Goal: Task Accomplishment & Management: Use online tool/utility

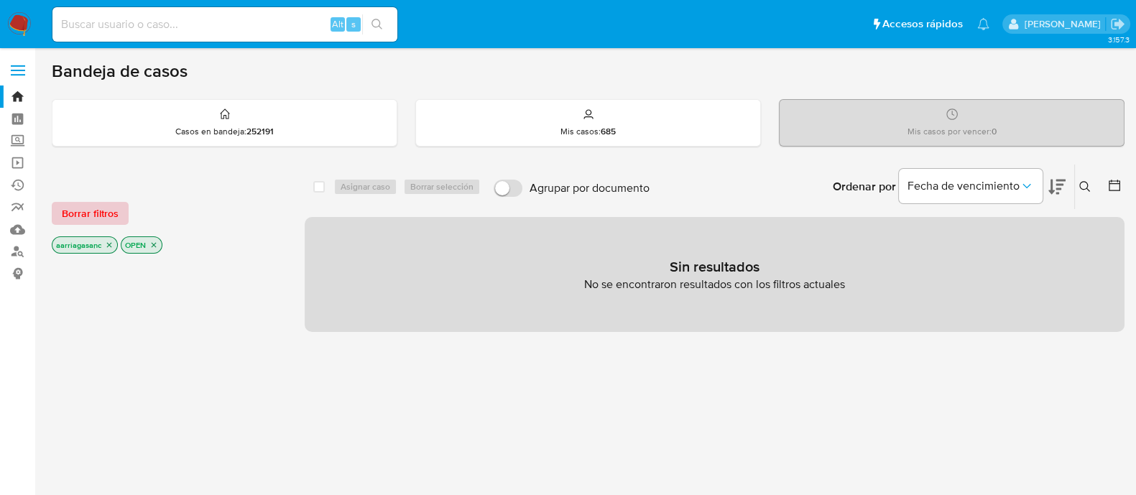
click at [54, 210] on button "Borrar filtros" at bounding box center [90, 213] width 77 height 23
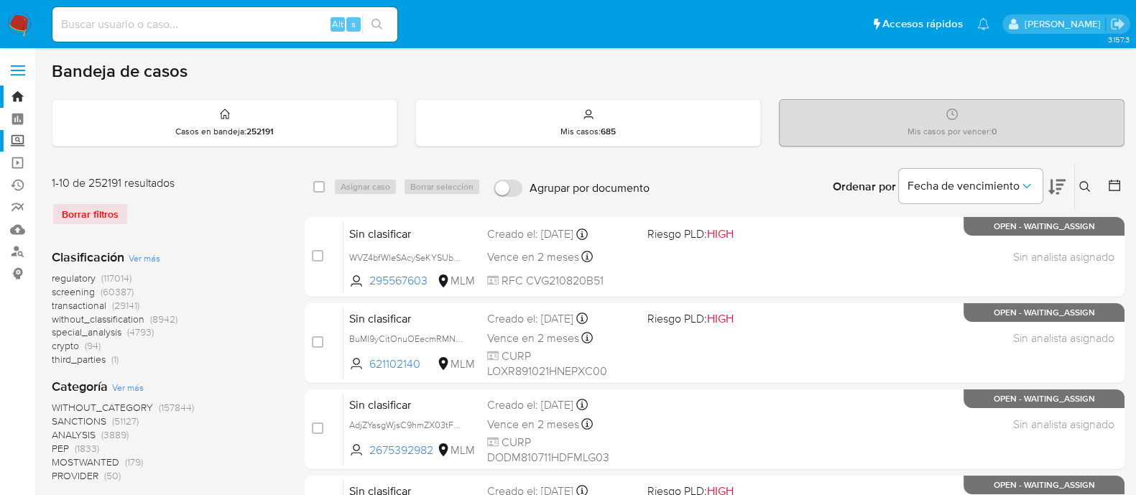
click at [16, 143] on label "Screening" at bounding box center [85, 141] width 171 height 22
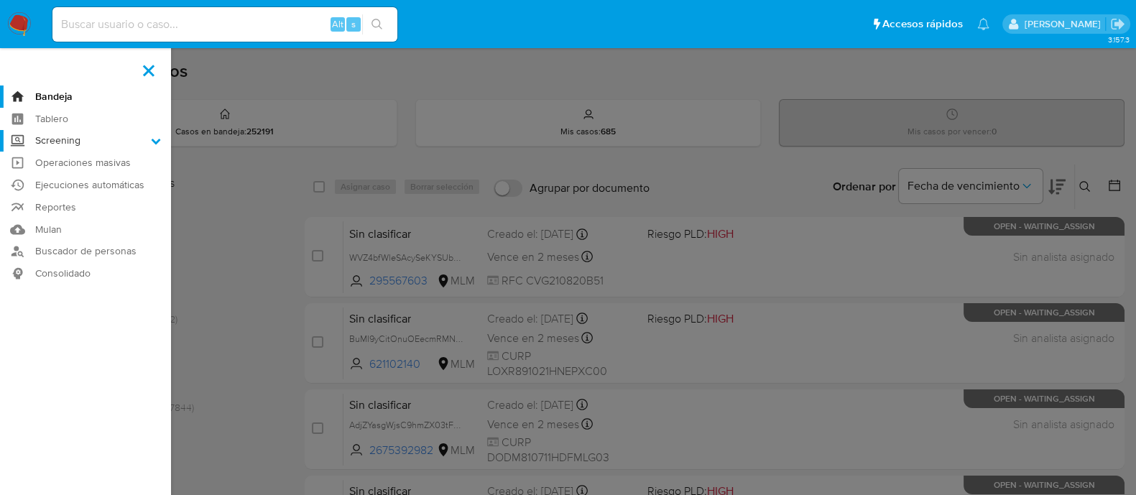
click at [0, 0] on input "Screening" at bounding box center [0, 0] width 0 height 0
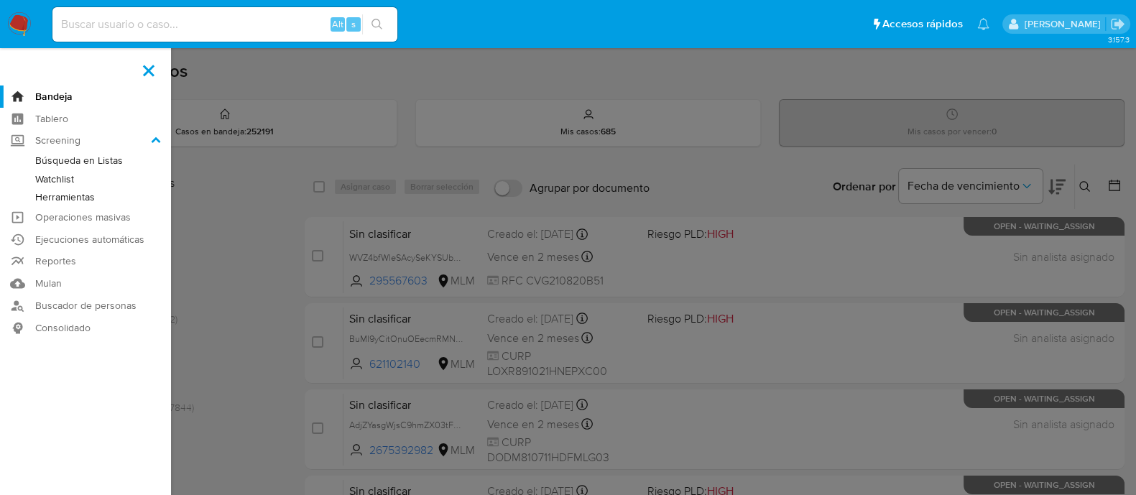
click at [60, 178] on link "Watchlist" at bounding box center [85, 179] width 171 height 18
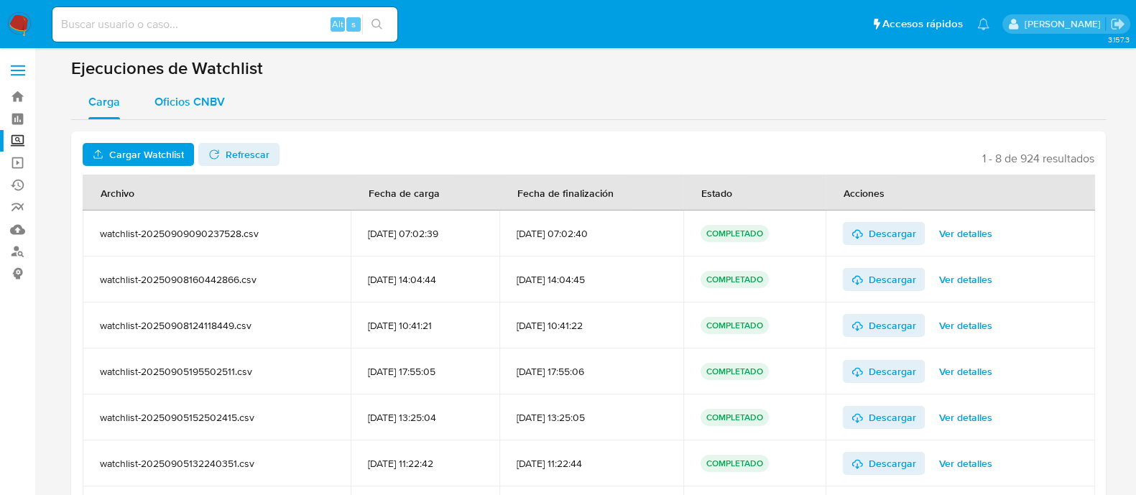
click at [212, 106] on span "Oficios CNBV" at bounding box center [190, 101] width 70 height 17
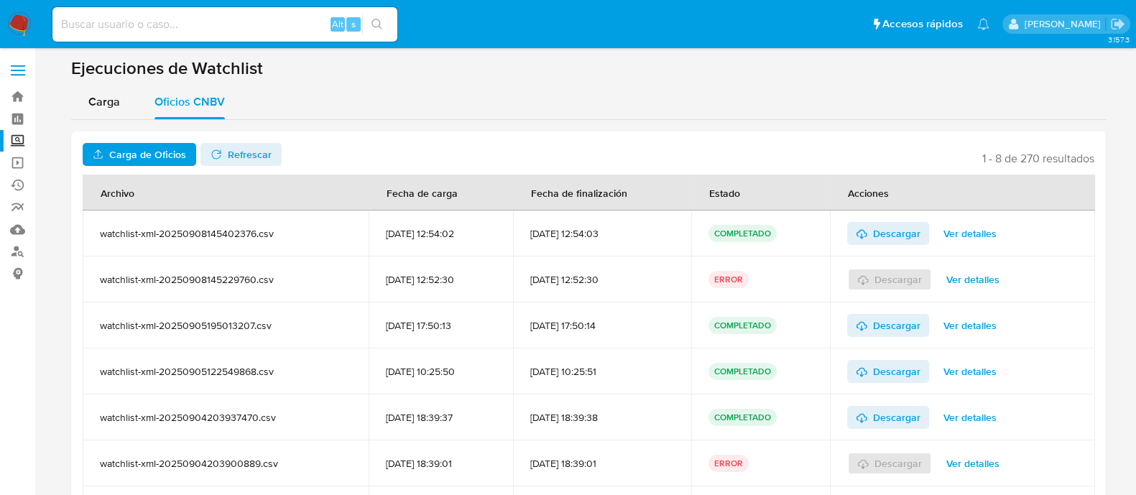
click at [154, 151] on span "Carga de Oficios" at bounding box center [147, 154] width 77 height 23
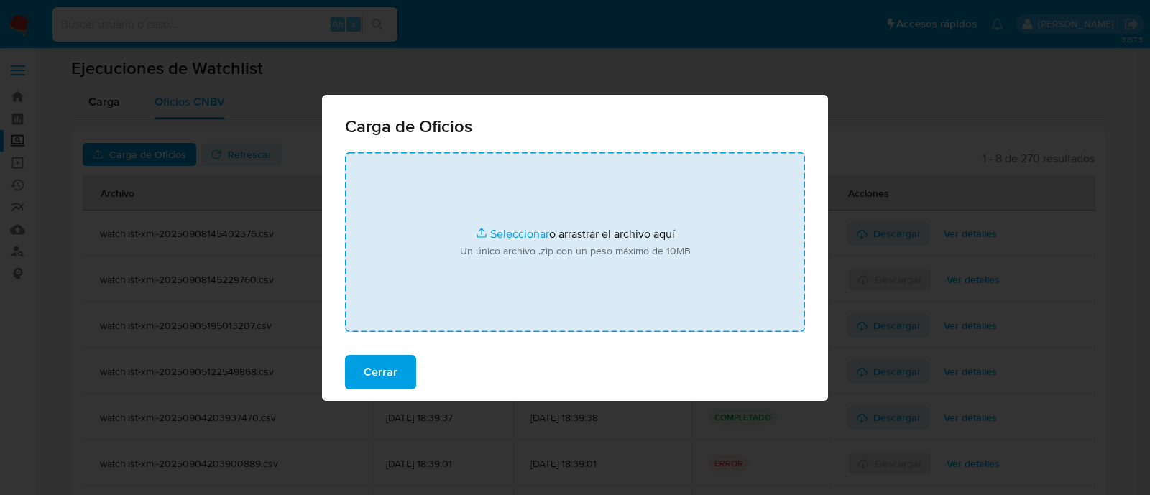
click at [513, 229] on input "file" at bounding box center [575, 242] width 460 height 180
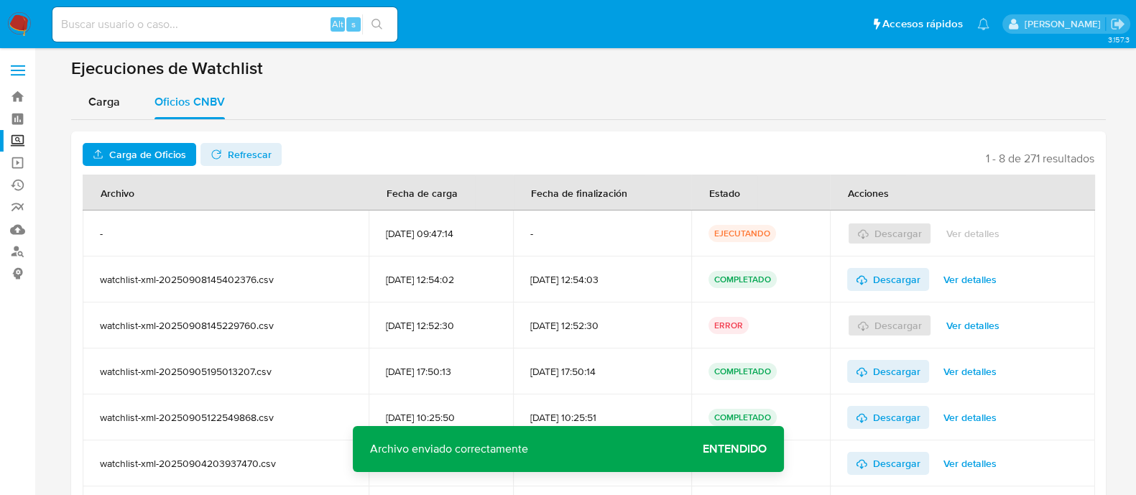
click at [724, 449] on span "Entendido" at bounding box center [735, 449] width 64 height 0
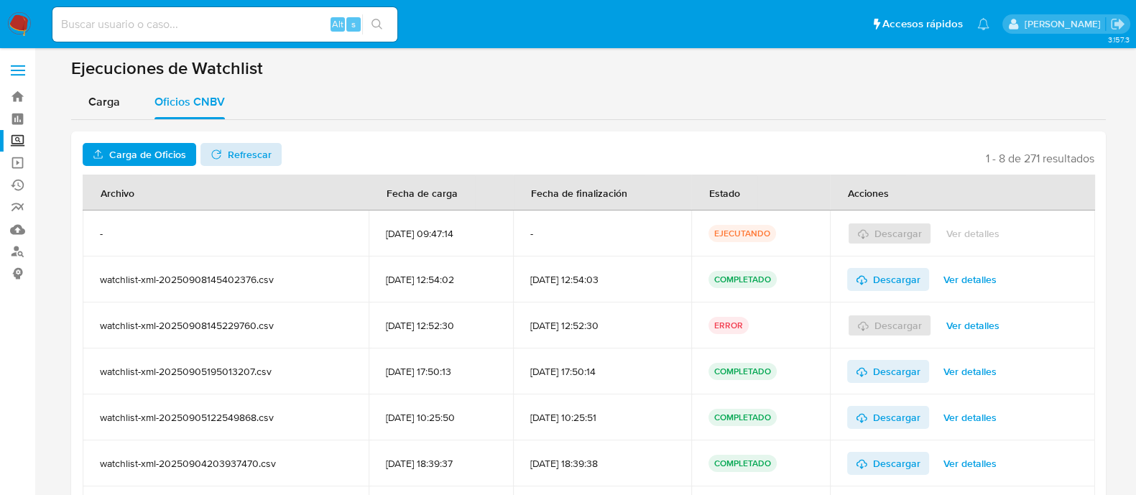
click at [216, 165] on div "Carga de Oficios No tiene permisos para realizar esta acción Refrescar 1 - 8 de…" at bounding box center [588, 361] width 1035 height 458
click at [216, 160] on span "Refrescar" at bounding box center [241, 154] width 61 height 20
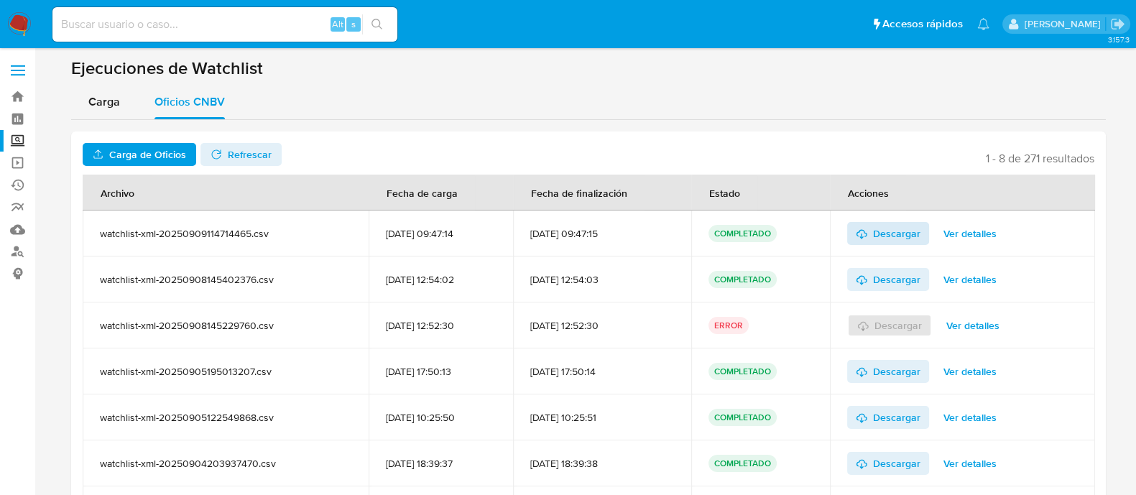
click at [893, 241] on span "Descargar" at bounding box center [896, 233] width 47 height 23
